Goal: Task Accomplishment & Management: Complete application form

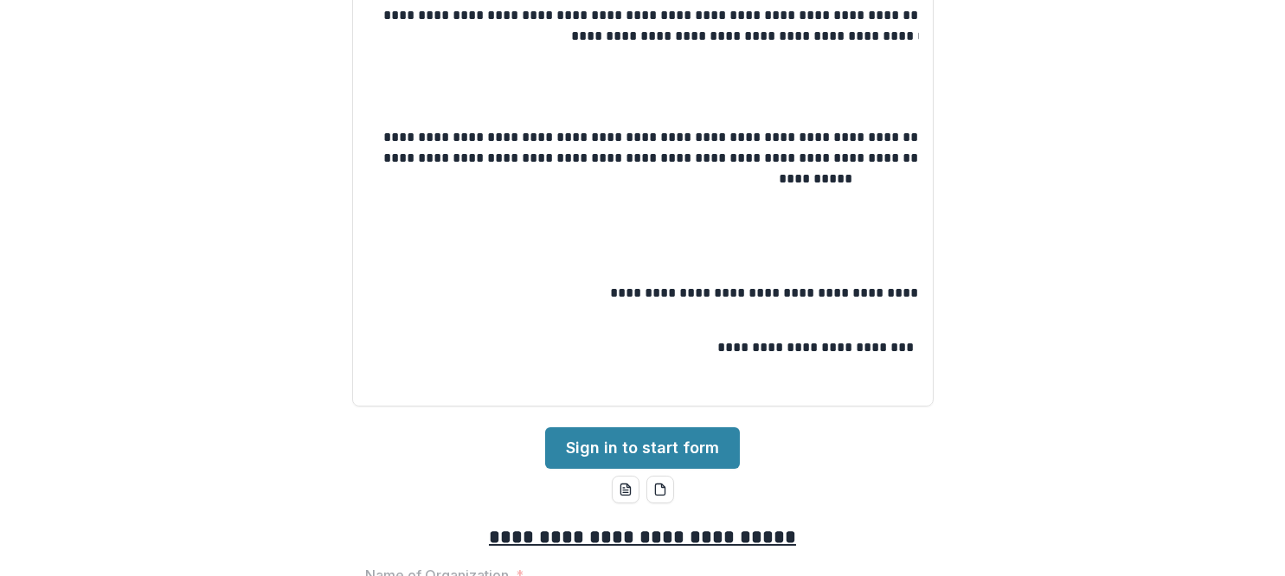
scroll to position [87, 0]
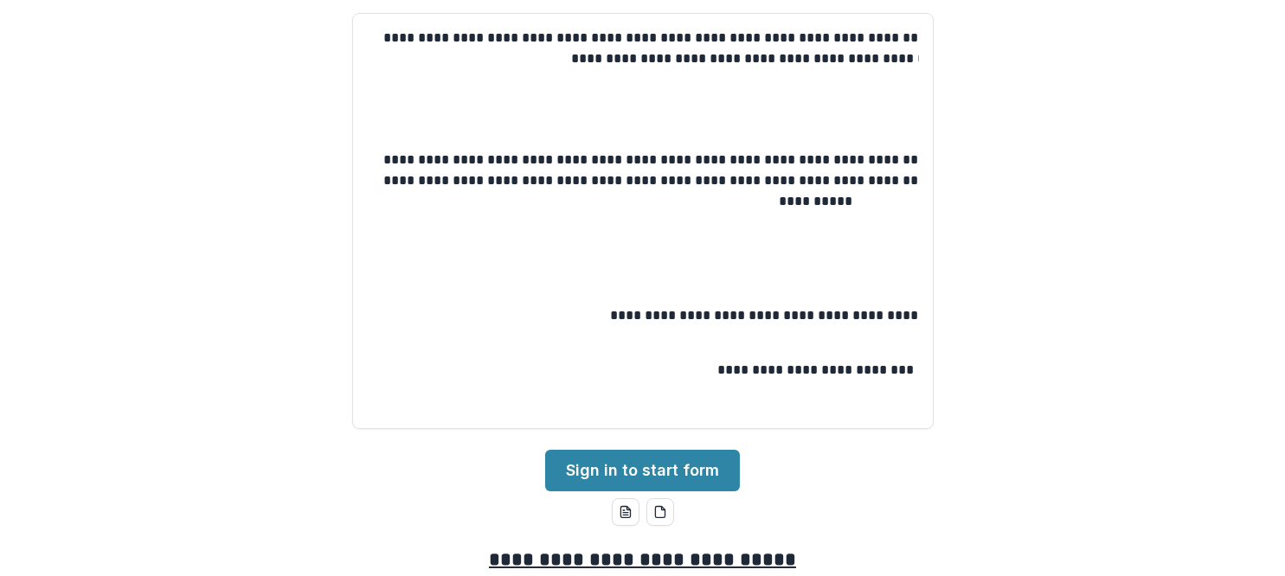
click at [68, 134] on div "**********" at bounding box center [642, 288] width 1285 height 576
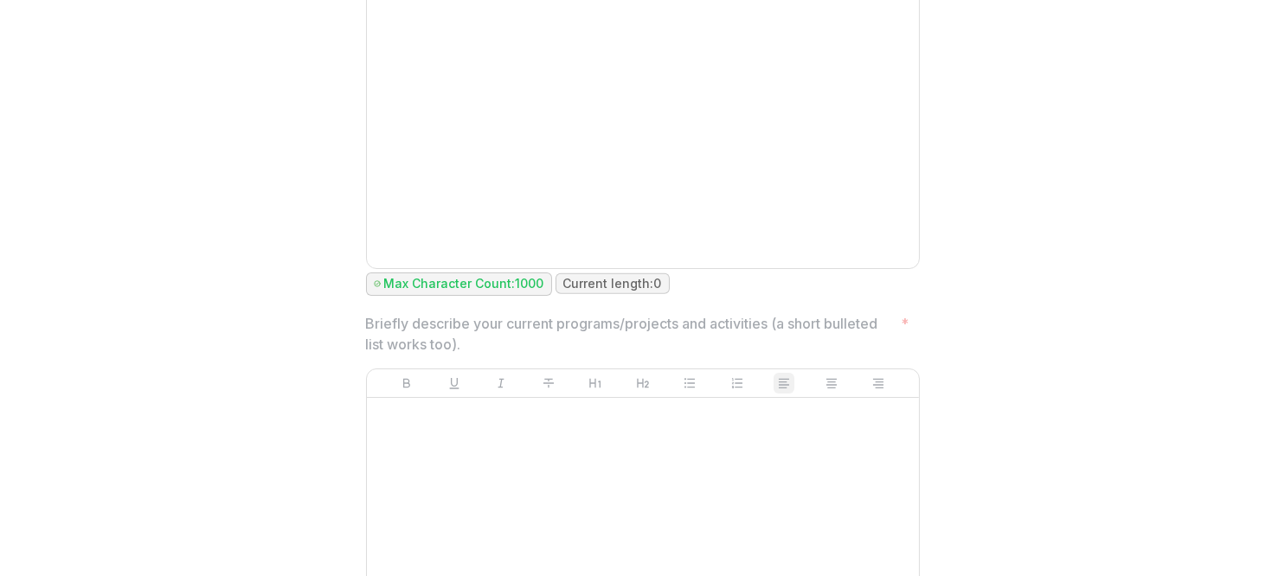
scroll to position [4153, 0]
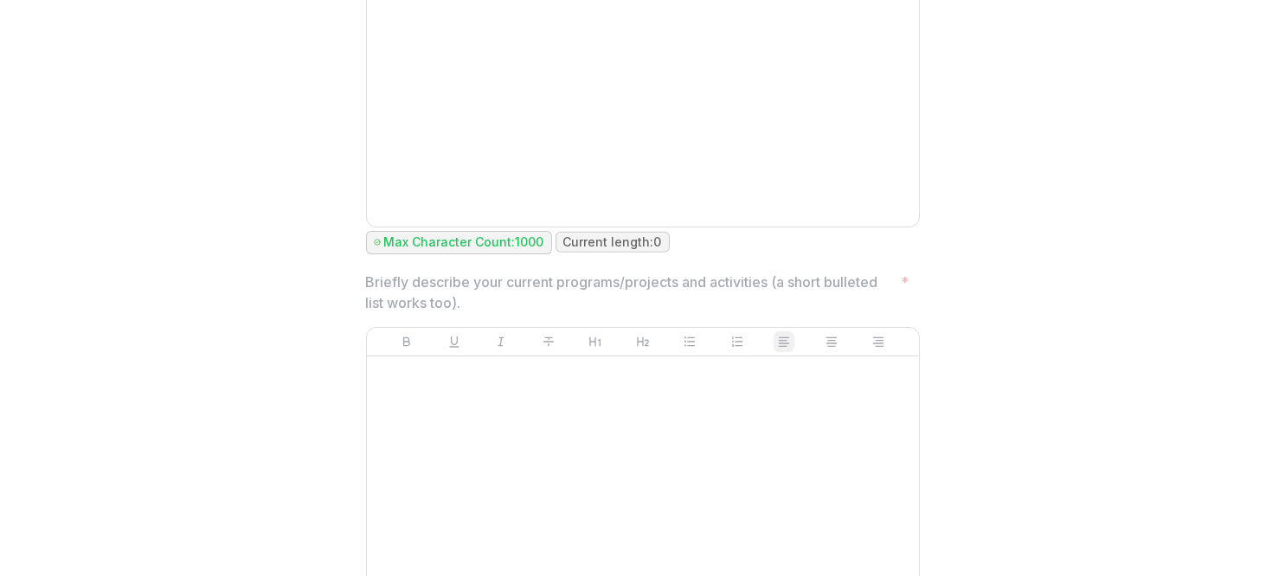
scroll to position [4240, 0]
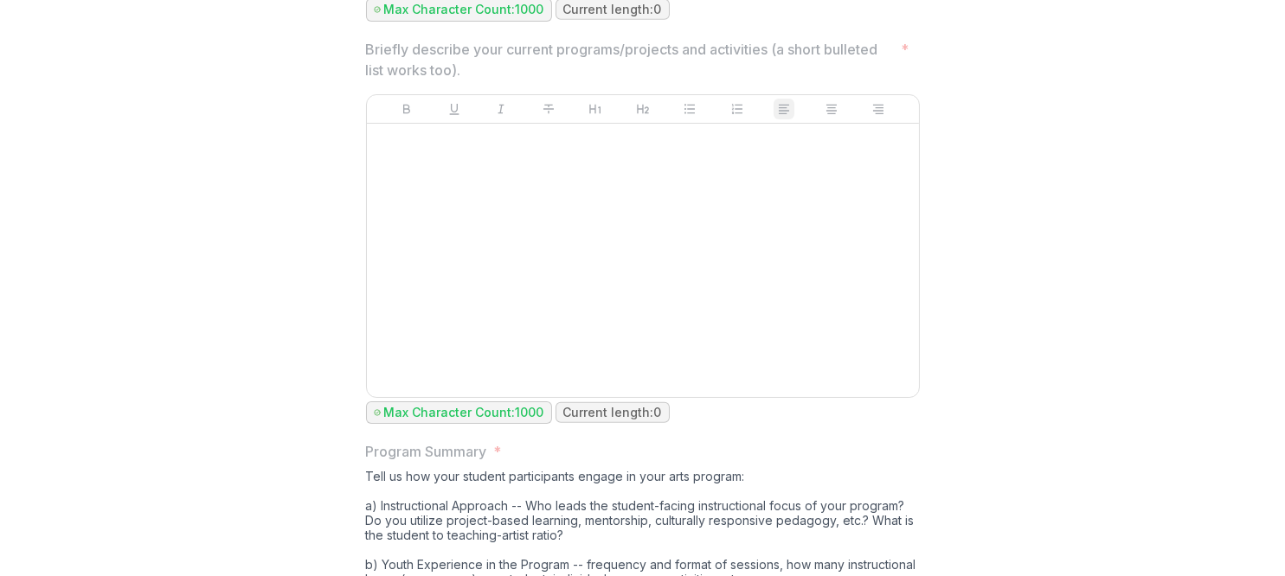
scroll to position [4499, 0]
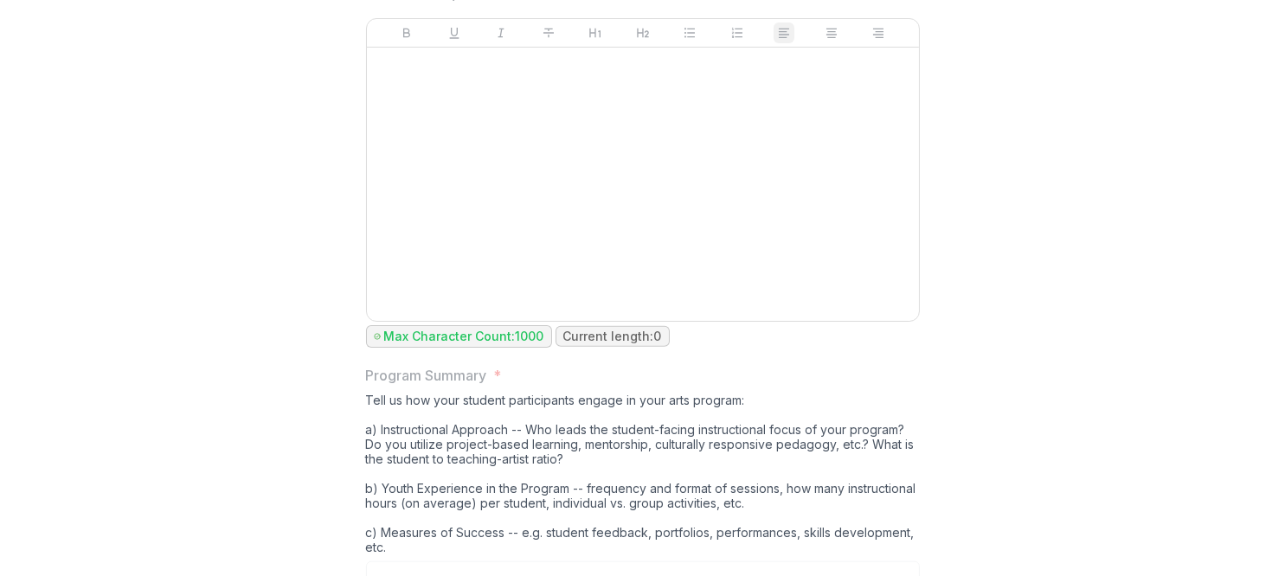
drag, startPoint x: 308, startPoint y: 504, endPoint x: 229, endPoint y: 332, distance: 189.3
drag, startPoint x: 229, startPoint y: 332, endPoint x: 201, endPoint y: 149, distance: 185.6
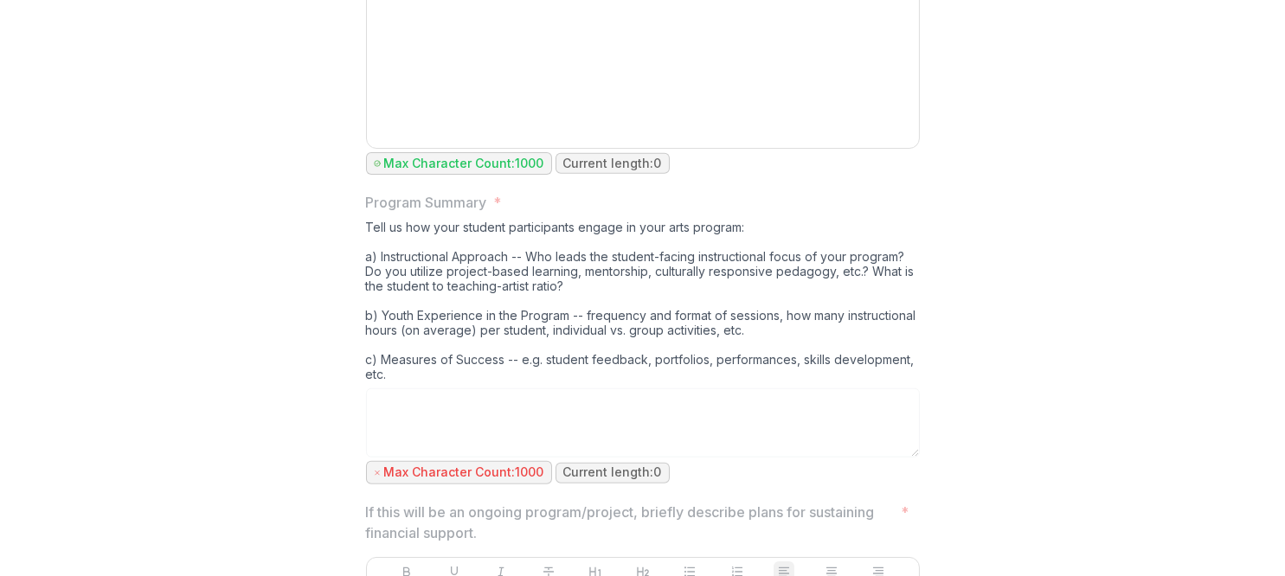
scroll to position [4932, 0]
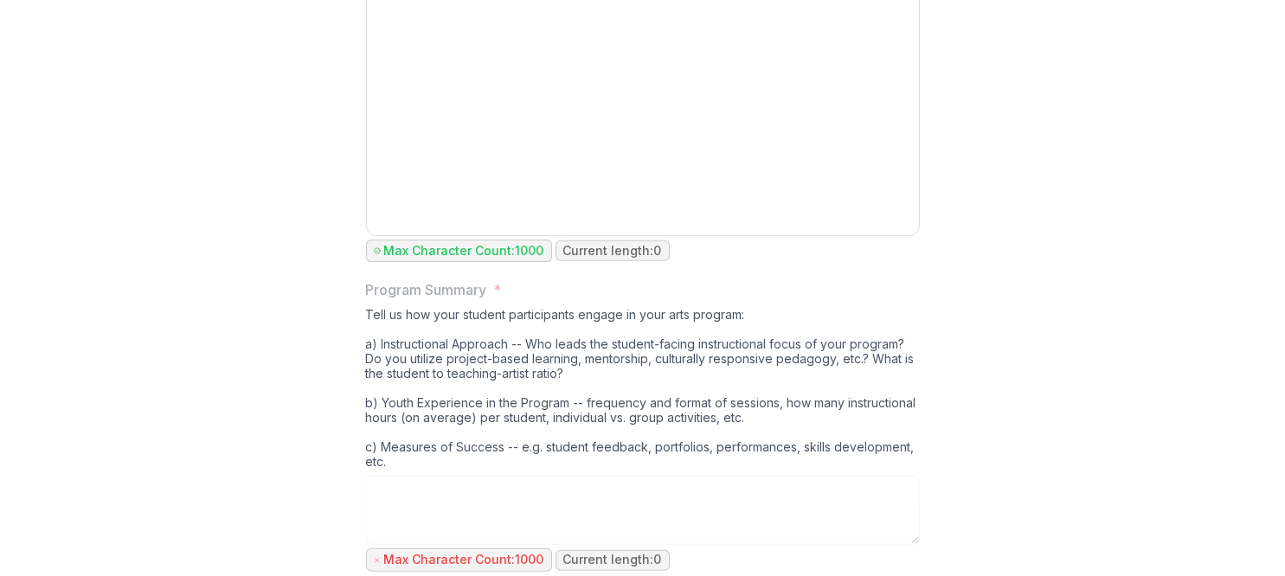
scroll to position [4586, 0]
